Goal: Information Seeking & Learning: Compare options

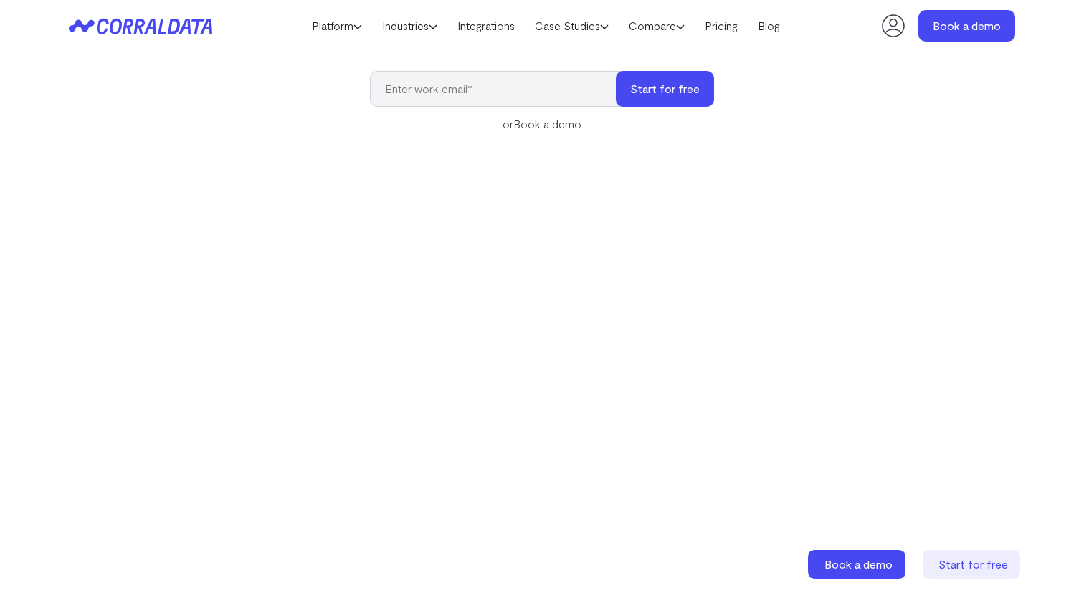
scroll to position [170, 0]
click at [429, 28] on icon at bounding box center [433, 26] width 9 height 9
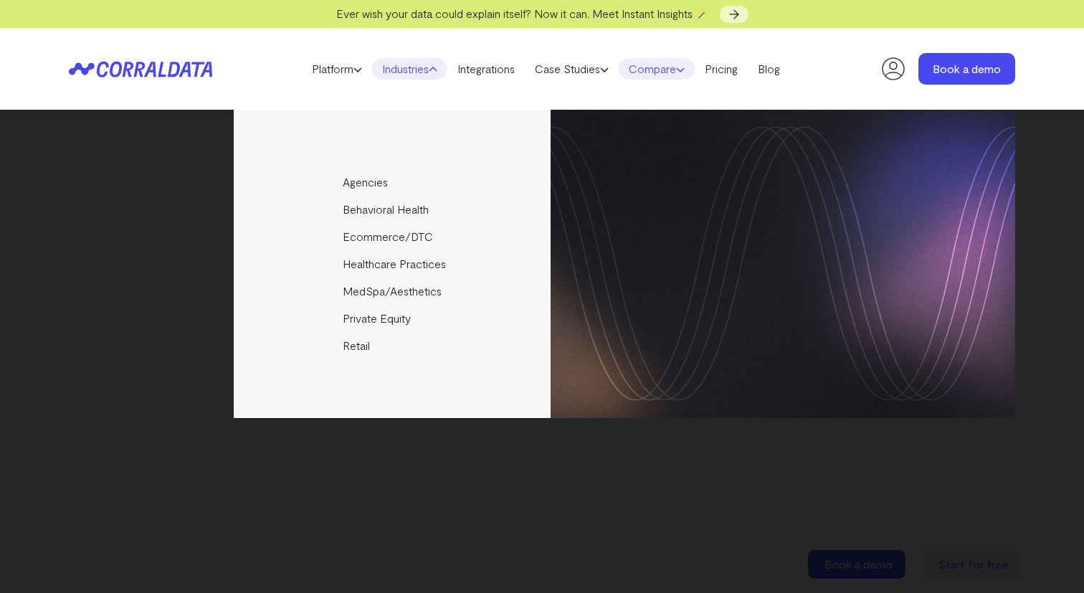
click at [670, 71] on link "Compare" at bounding box center [657, 69] width 76 height 22
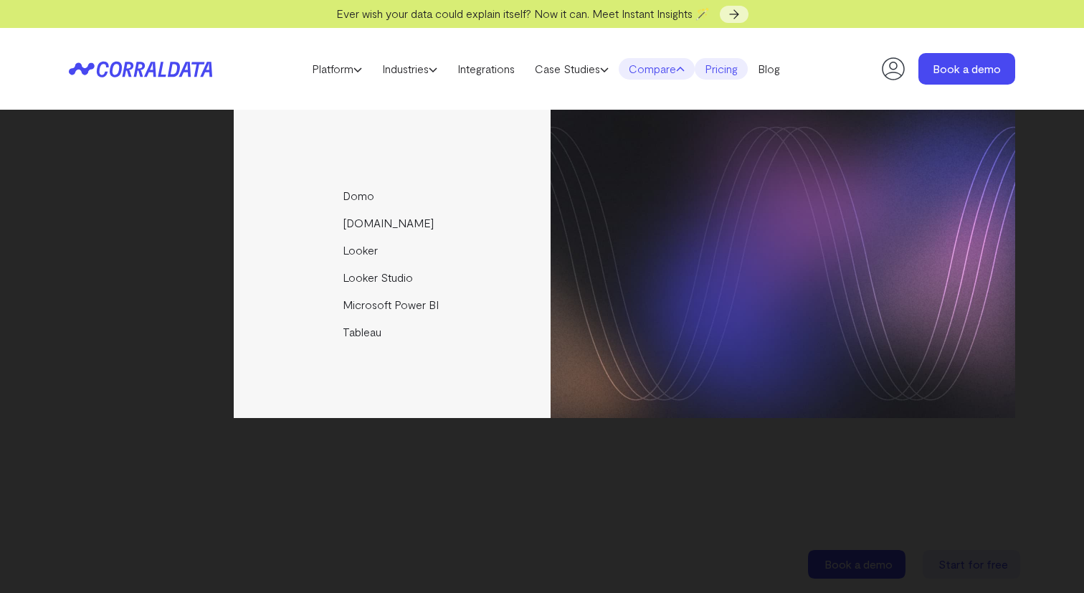
click at [737, 74] on link "Pricing" at bounding box center [721, 69] width 53 height 22
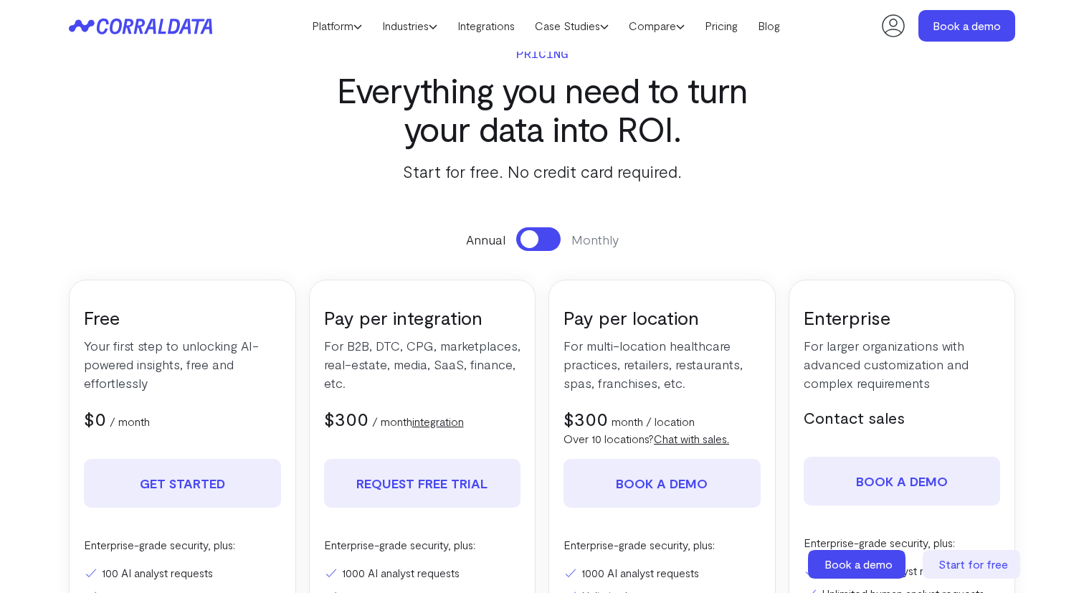
scroll to position [29, 0]
